Goal: Task Accomplishment & Management: Use online tool/utility

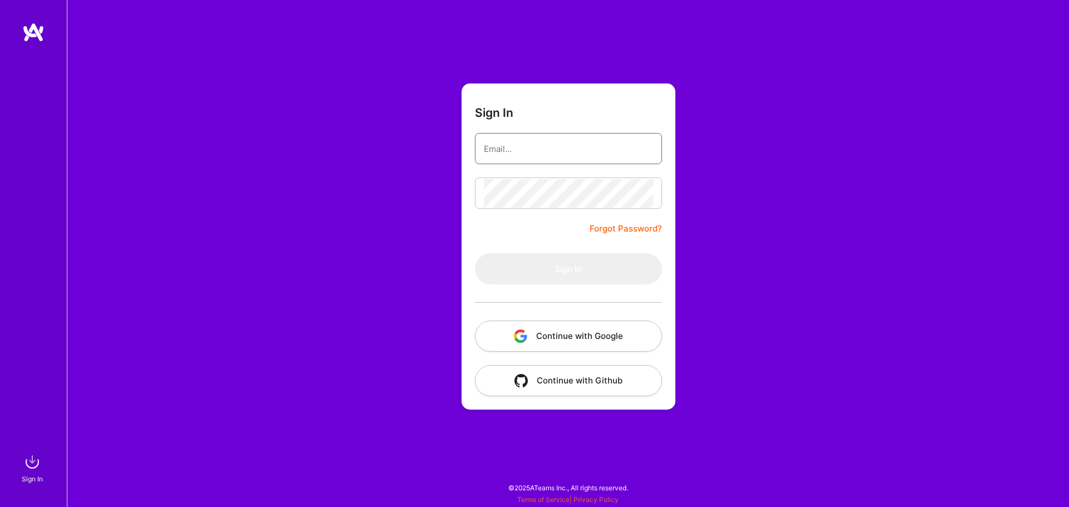
type input "[PERSON_NAME][EMAIL_ADDRESS][DOMAIN_NAME]"
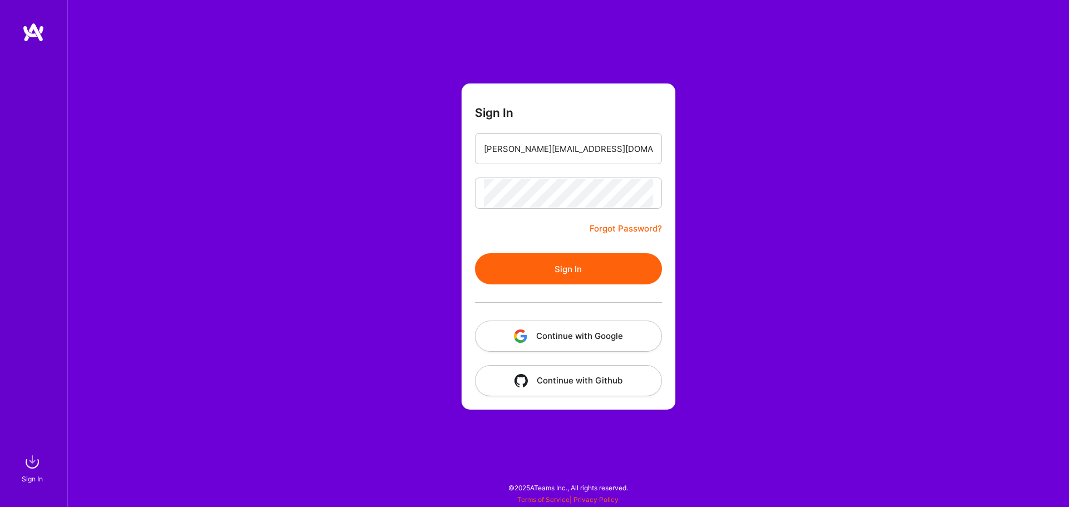
click at [501, 279] on button "Sign In" at bounding box center [568, 268] width 187 height 31
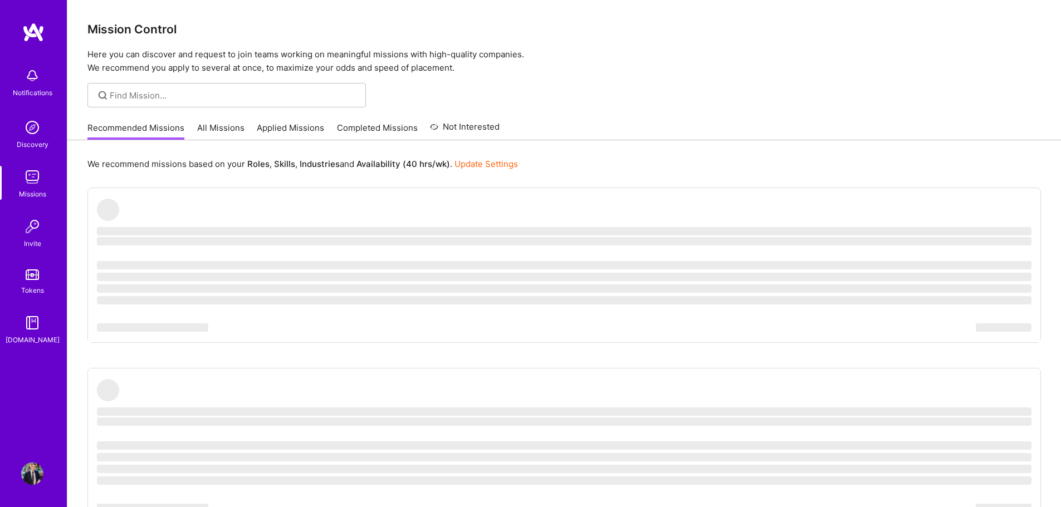
click at [221, 137] on link "All Missions" at bounding box center [220, 131] width 47 height 18
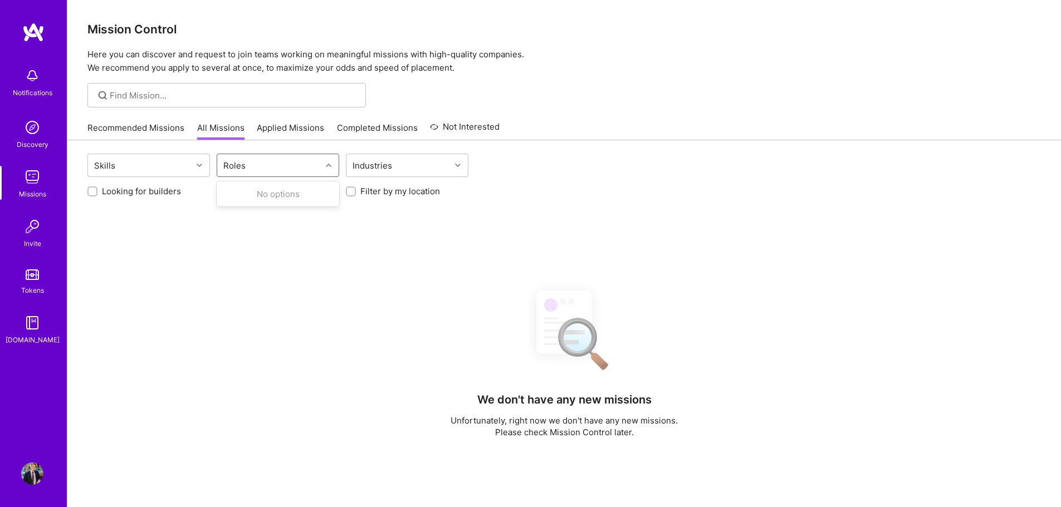
click at [266, 164] on div "Roles" at bounding box center [269, 165] width 104 height 22
click at [566, 175] on div "Skills Use Up and Down to choose options, press Enter to select the currently f…" at bounding box center [563, 167] width 953 height 26
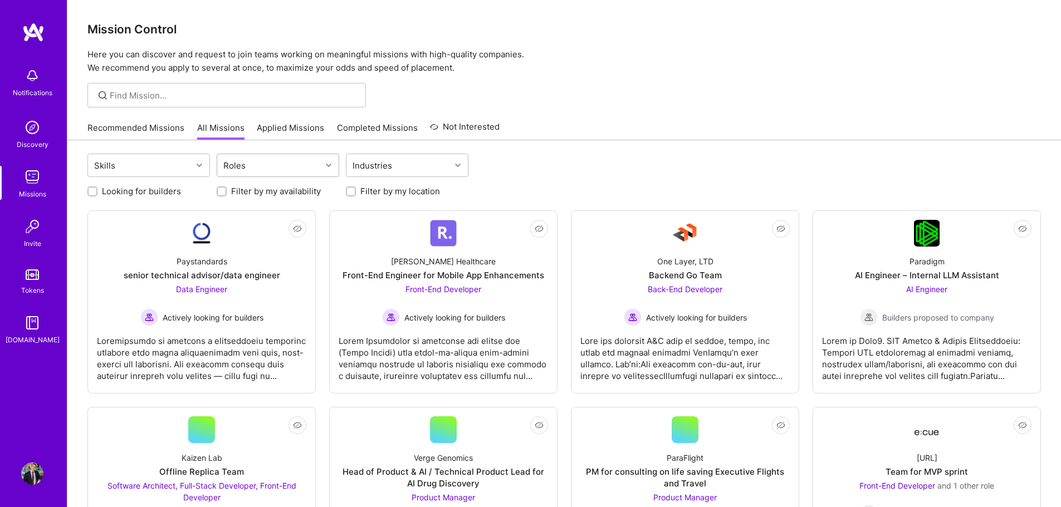
click at [313, 167] on div "Roles" at bounding box center [269, 165] width 104 height 22
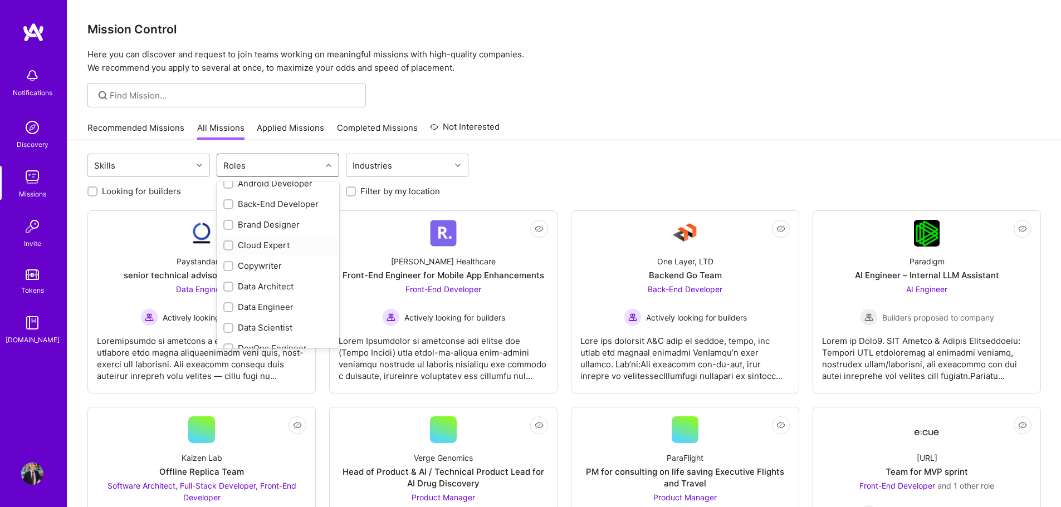
scroll to position [111, 0]
click at [291, 311] on div "Data Scientist" at bounding box center [277, 309] width 109 height 12
checkbox input "true"
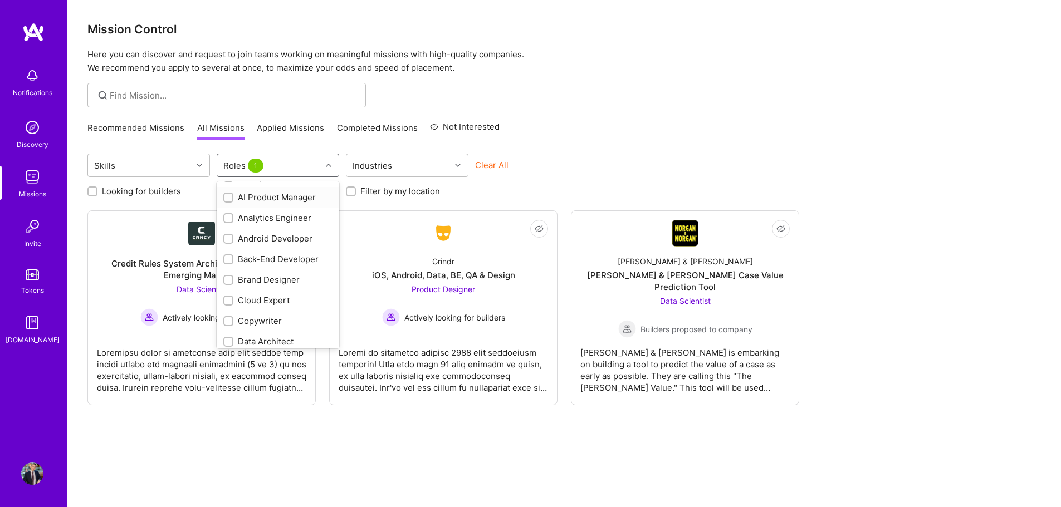
scroll to position [56, 0]
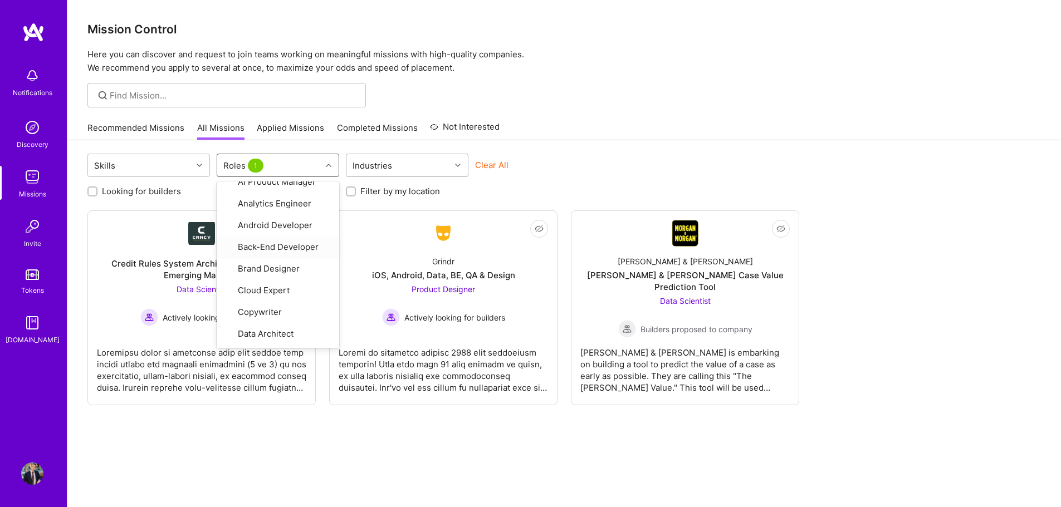
click at [399, 154] on div "Industries" at bounding box center [398, 165] width 104 height 22
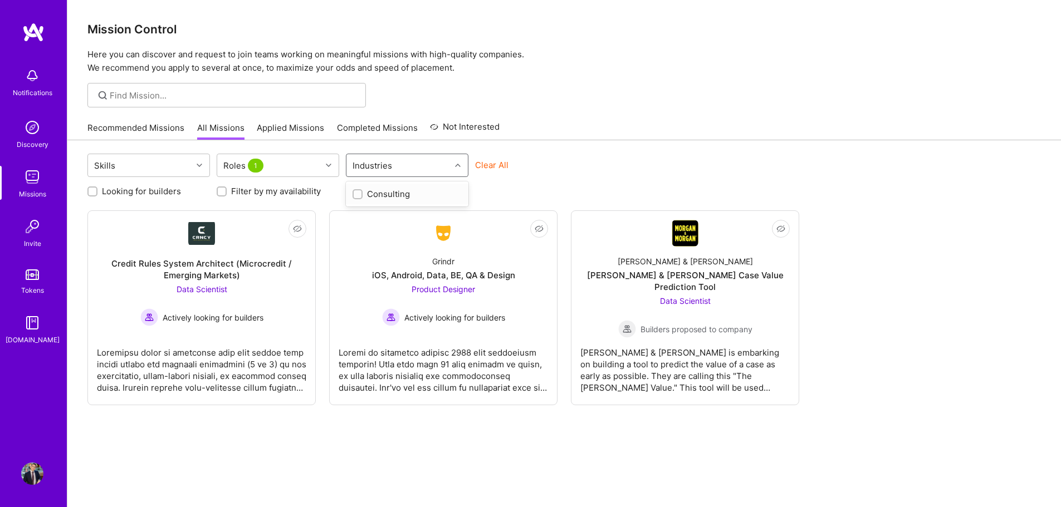
click at [398, 157] on div "Industries" at bounding box center [398, 165] width 104 height 22
click at [391, 189] on label "Filter by my location" at bounding box center [400, 191] width 80 height 12
click at [356, 189] on input "Filter by my location" at bounding box center [352, 192] width 8 height 8
checkbox input "true"
